Goal: Task Accomplishment & Management: Use online tool/utility

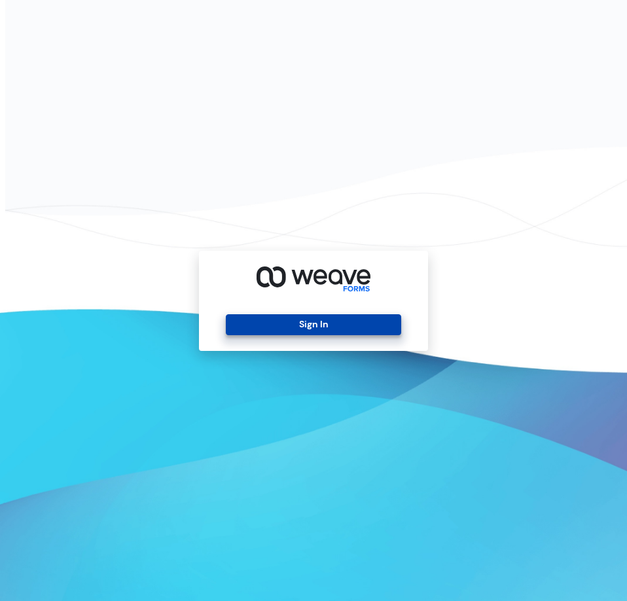
drag, startPoint x: 369, startPoint y: 316, endPoint x: 369, endPoint y: 326, distance: 9.8
click at [370, 326] on button "Sign In" at bounding box center [313, 324] width 175 height 21
click at [369, 326] on button "Sign In" at bounding box center [313, 324] width 175 height 21
